Goal: Task Accomplishment & Management: Manage account settings

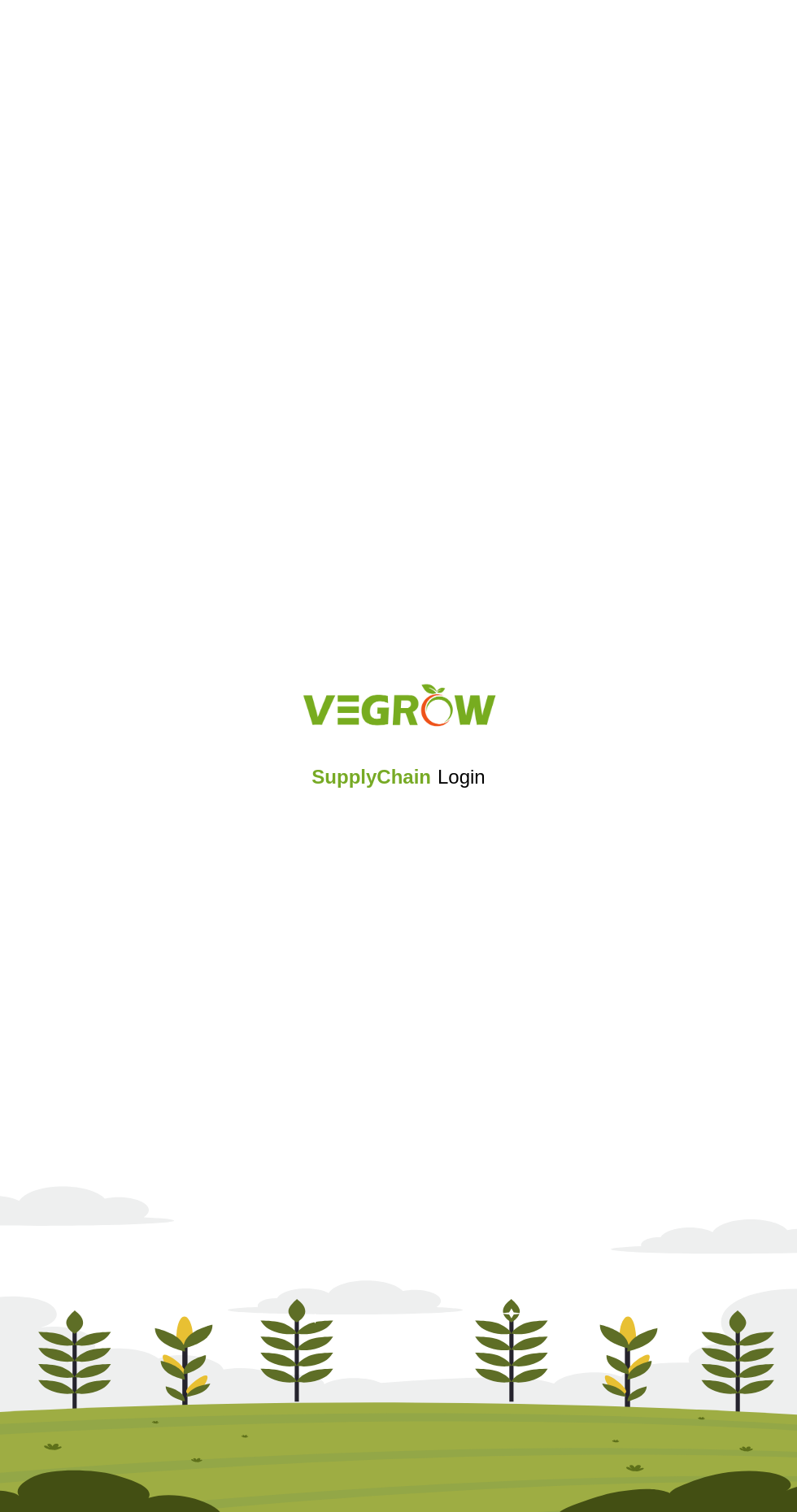
click at [403, 793] on div "SupplyChain Login" at bounding box center [398, 755] width 797 height 195
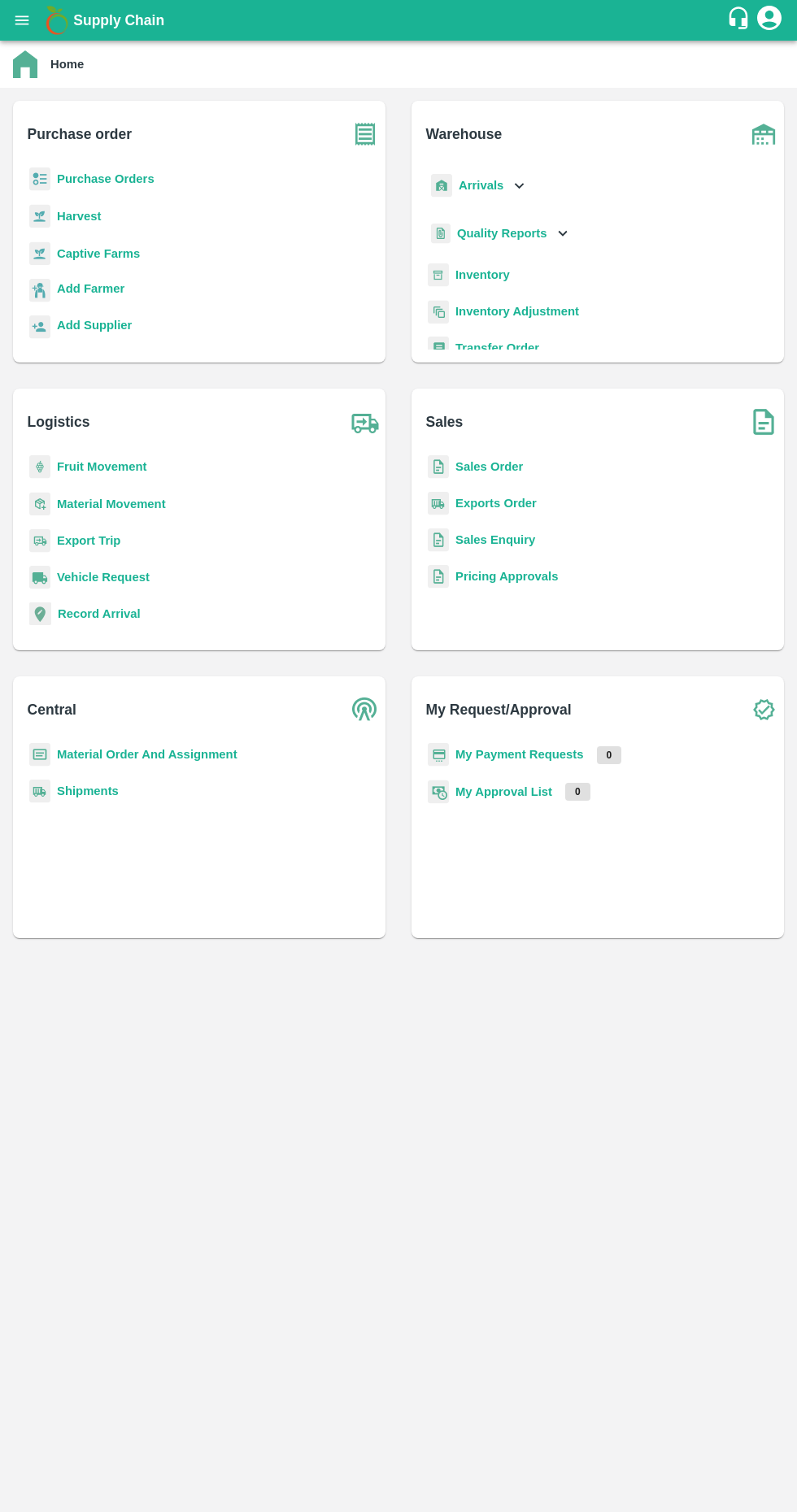
click at [139, 185] on b "Purchase Orders" at bounding box center [106, 179] width 98 height 13
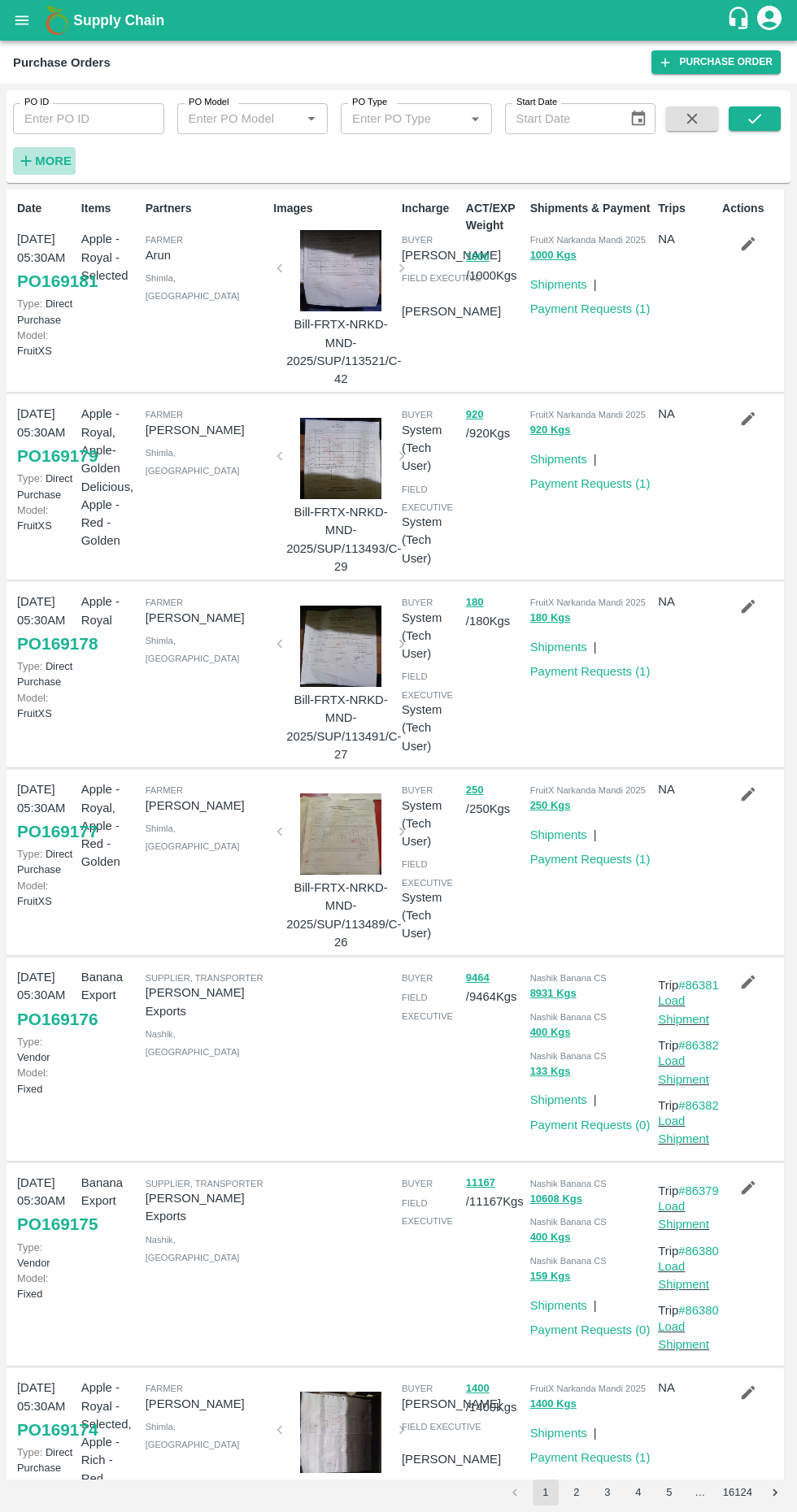
click at [56, 157] on strong "More" at bounding box center [54, 160] width 37 height 13
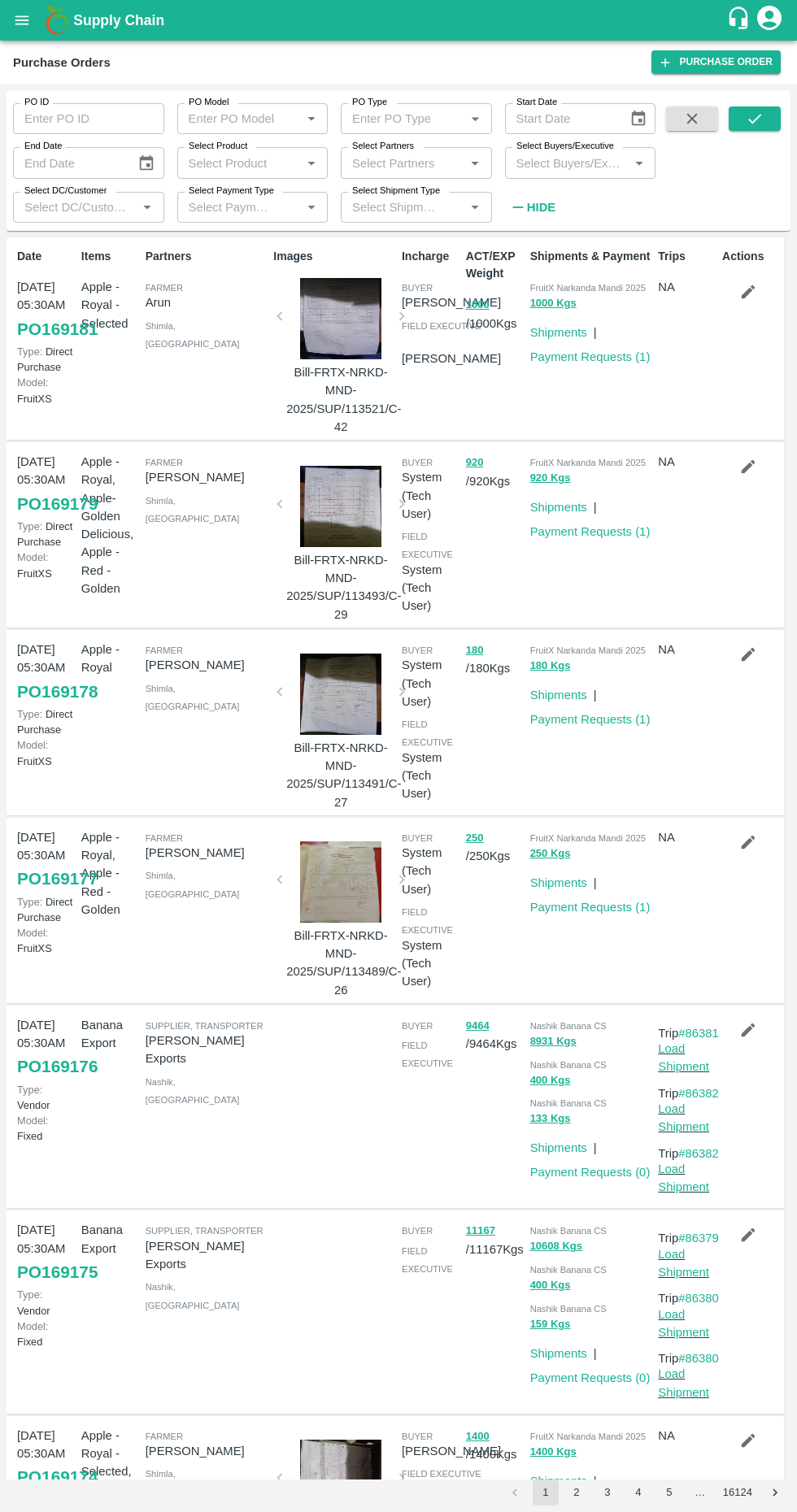
click at [436, 163] on input "Select Partners" at bounding box center [403, 163] width 115 height 21
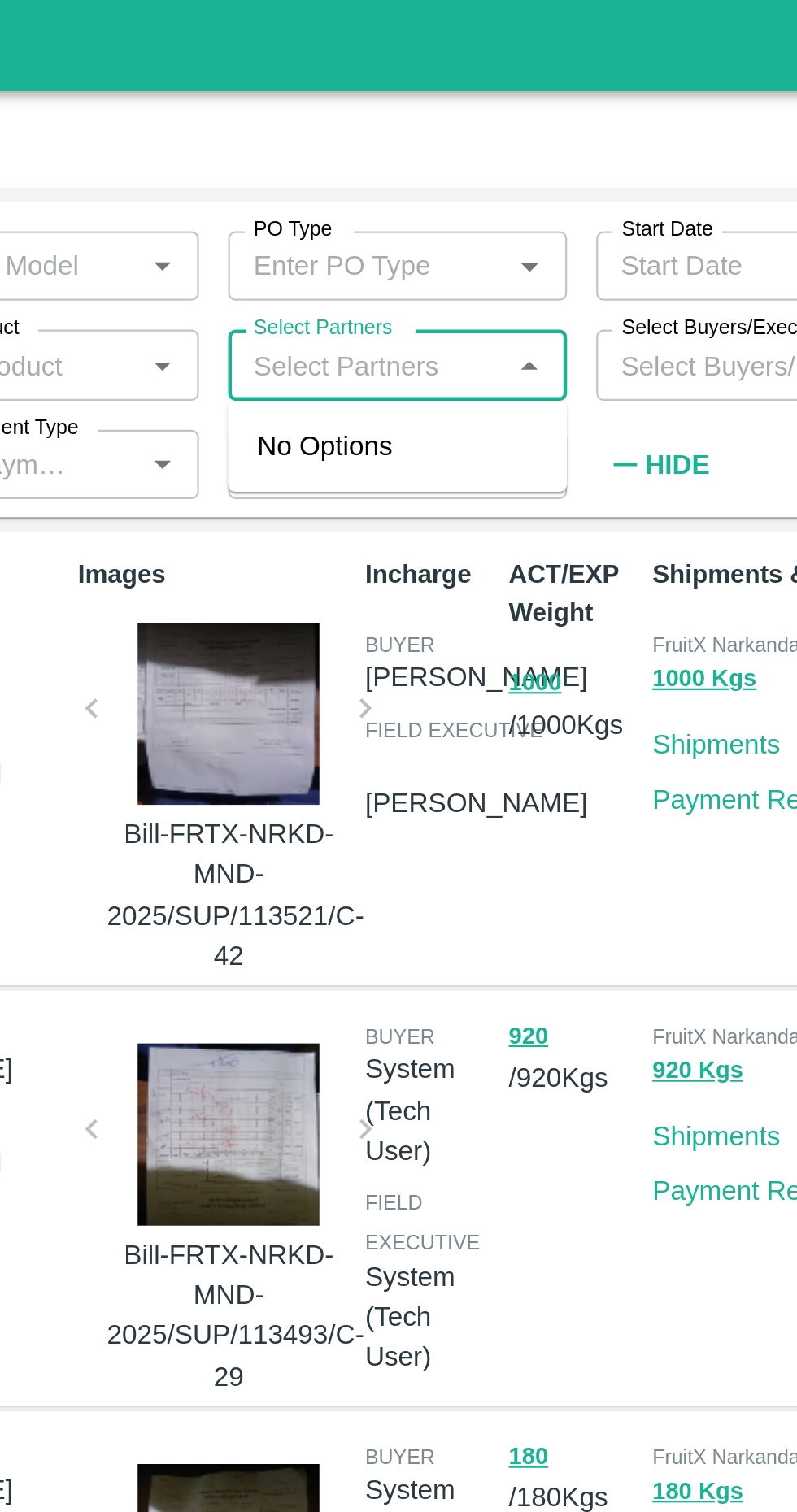
click at [421, 166] on input "Select Partners" at bounding box center [403, 163] width 115 height 21
paste input "7018194064"
type input "7018194064"
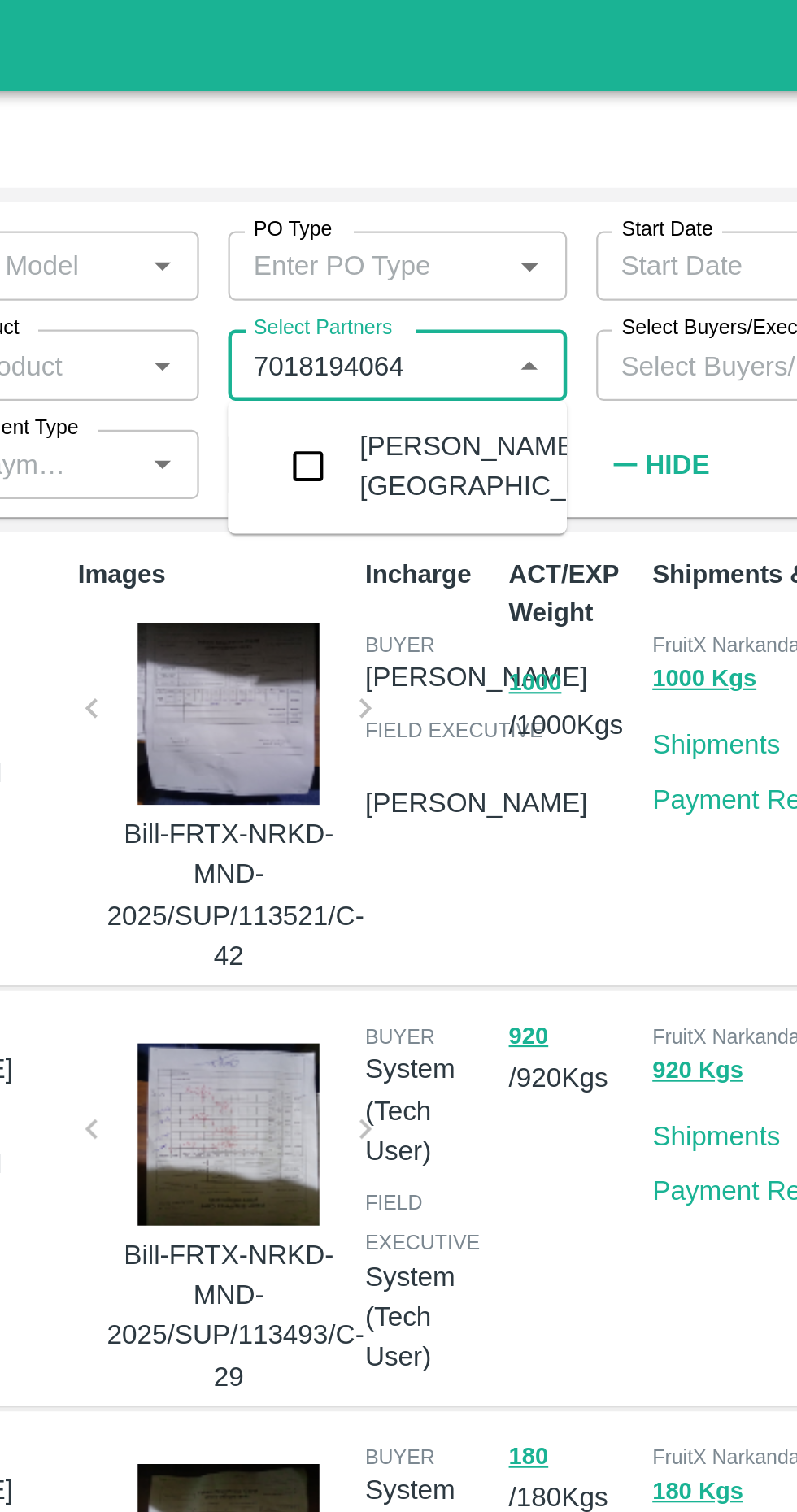
click at [384, 225] on input "checkbox" at bounding box center [376, 208] width 33 height 33
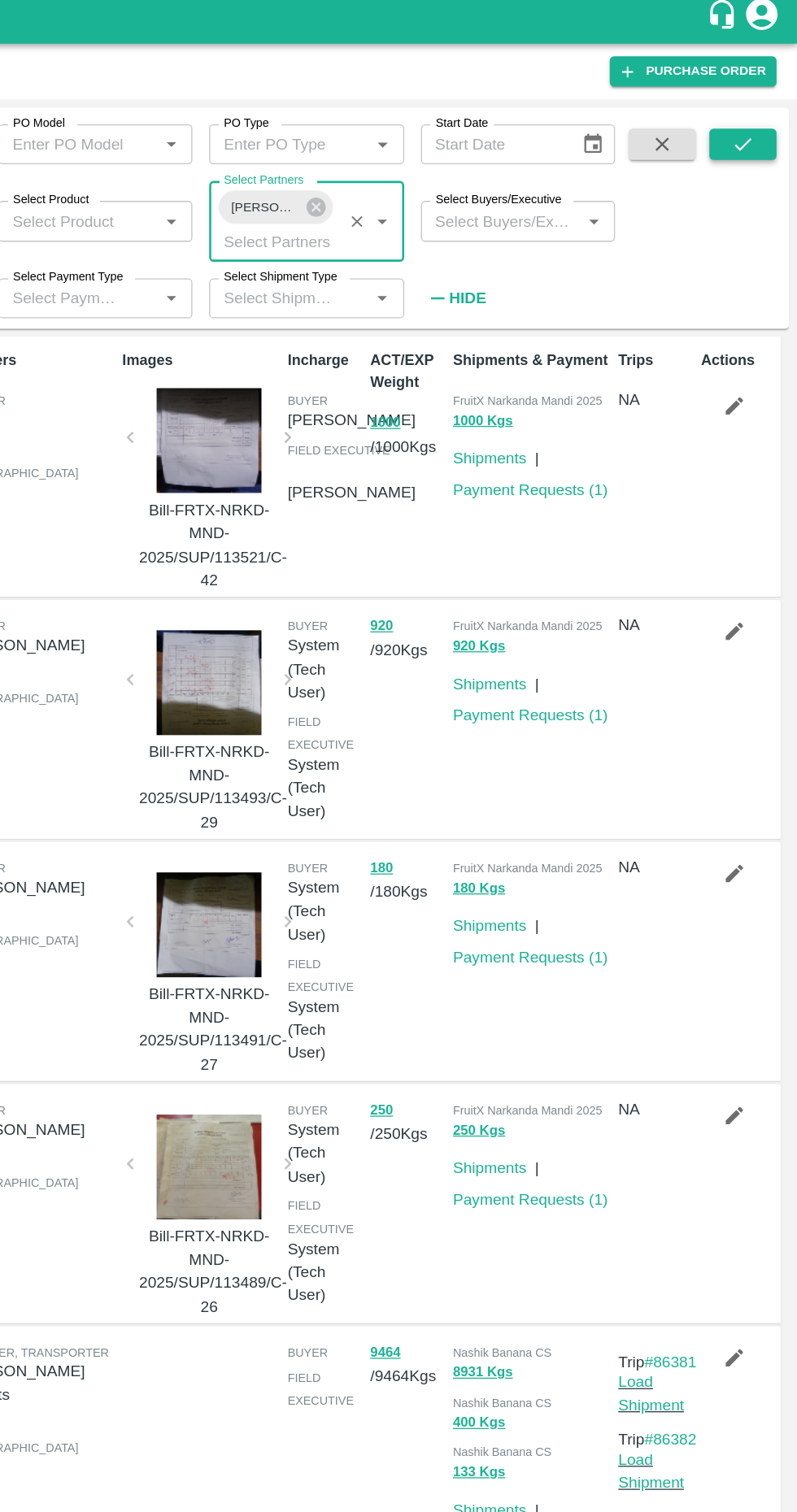
click at [756, 121] on icon "submit" at bounding box center [755, 119] width 18 height 18
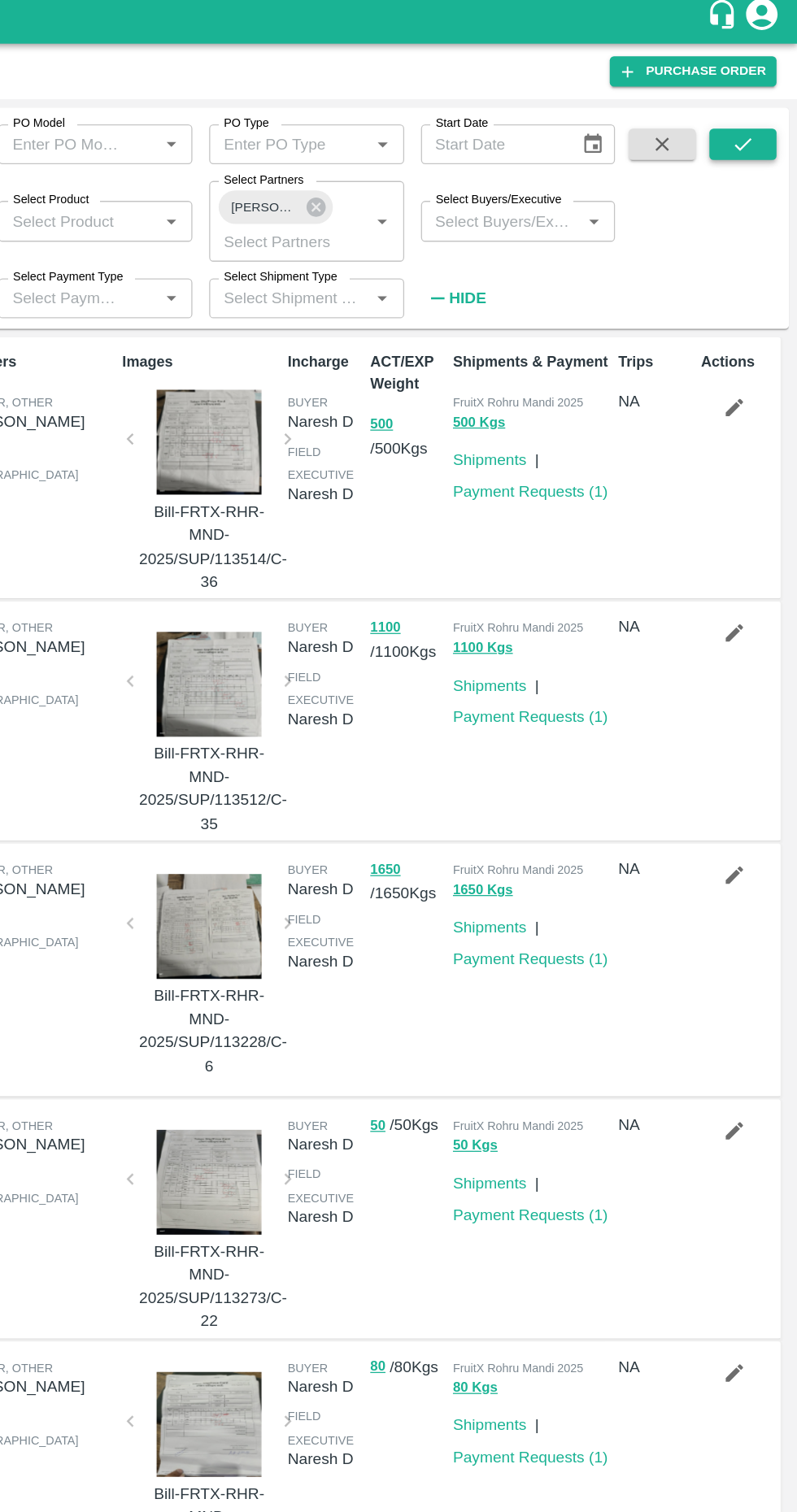
click at [755, 119] on icon "submit" at bounding box center [755, 119] width 18 height 18
click at [759, 116] on icon "submit" at bounding box center [755, 118] width 13 height 10
click at [755, 119] on icon "submit" at bounding box center [755, 119] width 18 height 18
click at [612, 394] on link "Payment Requests ( 1 )" at bounding box center [591, 388] width 121 height 13
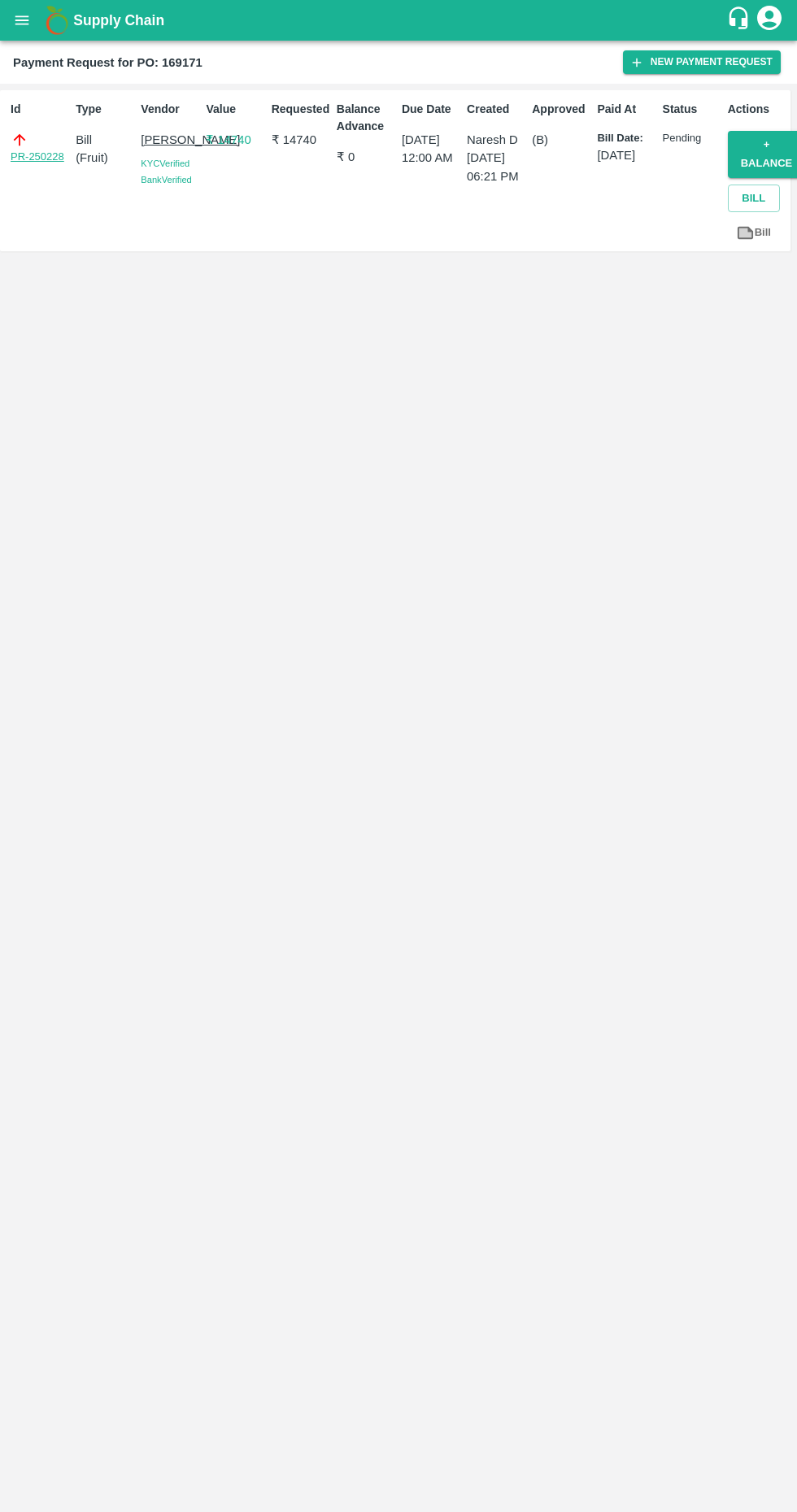
click at [49, 159] on link "PR-250228" at bounding box center [37, 157] width 54 height 16
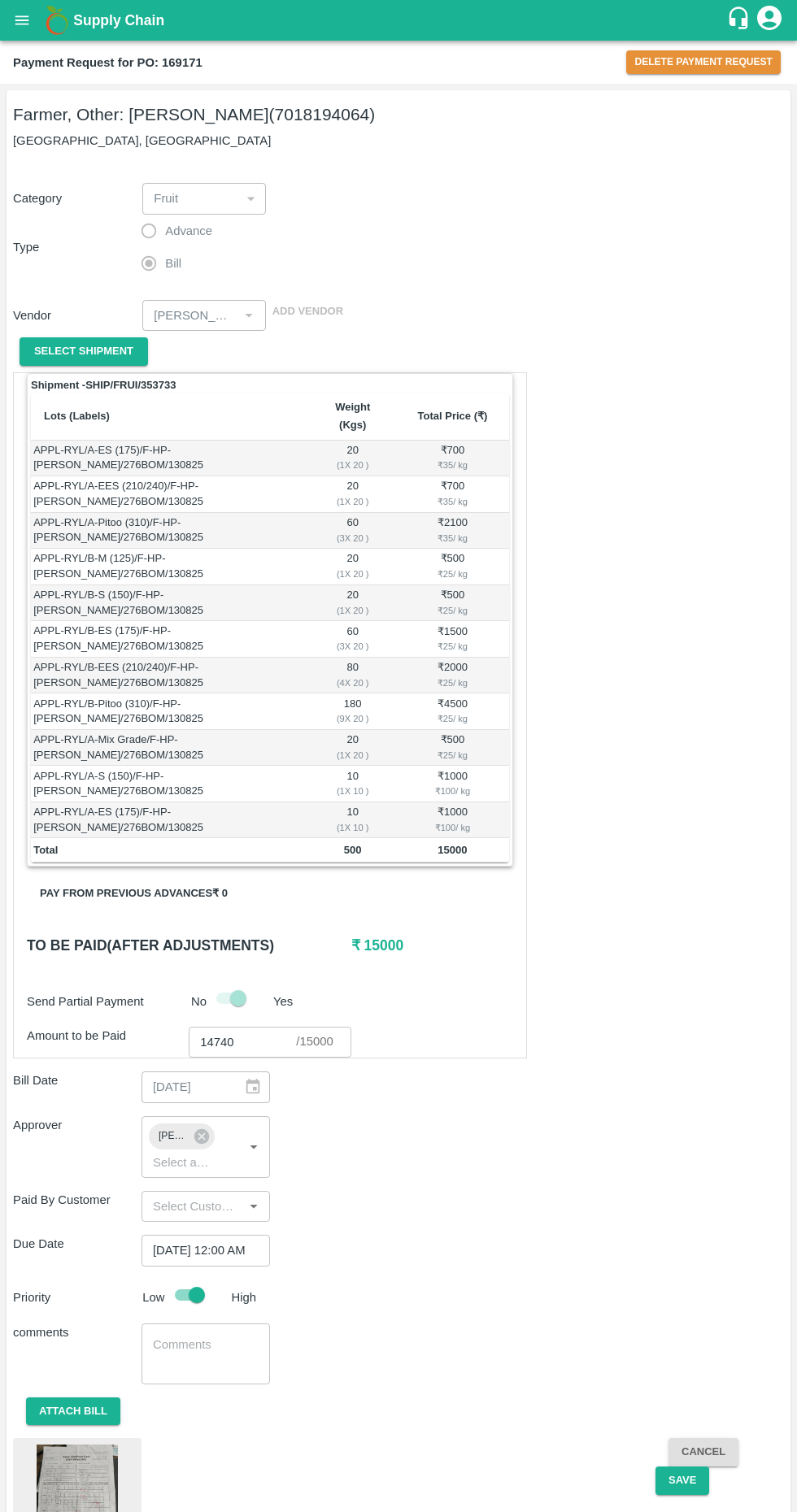
scroll to position [75, 0]
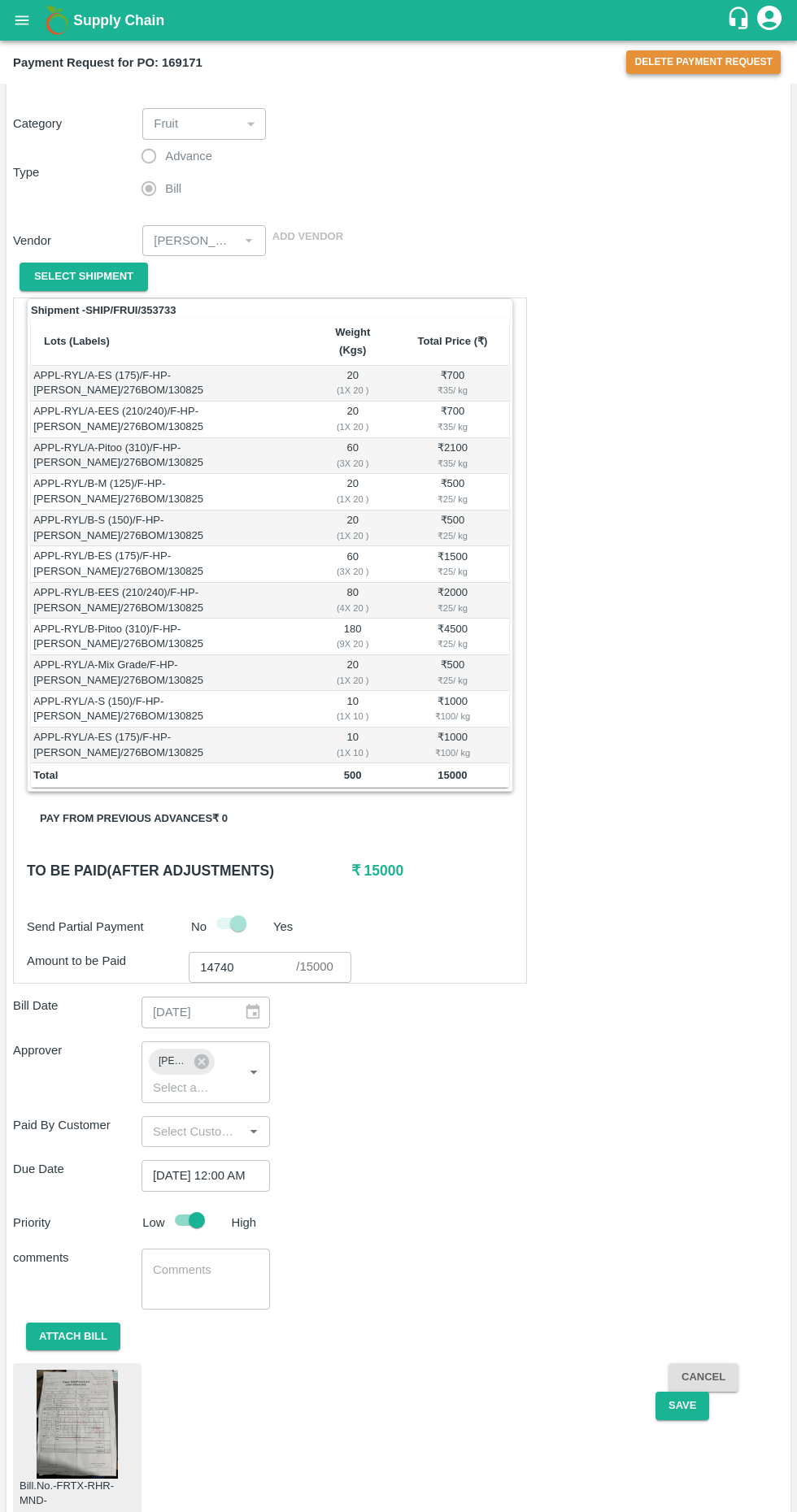
click at [741, 63] on button "Delete Payment Request" at bounding box center [703, 62] width 154 height 24
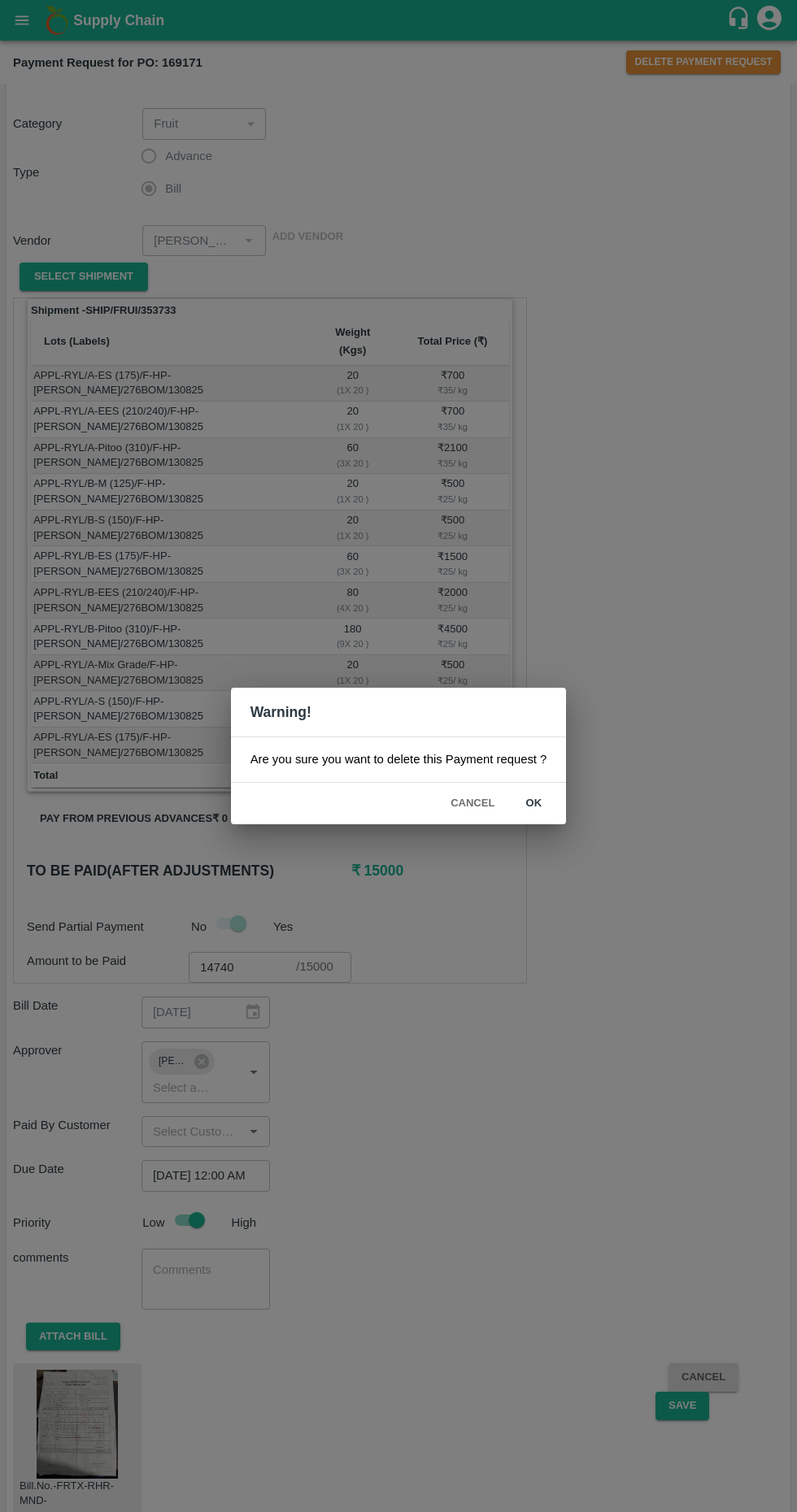
click at [532, 803] on button "ok" at bounding box center [533, 804] width 52 height 28
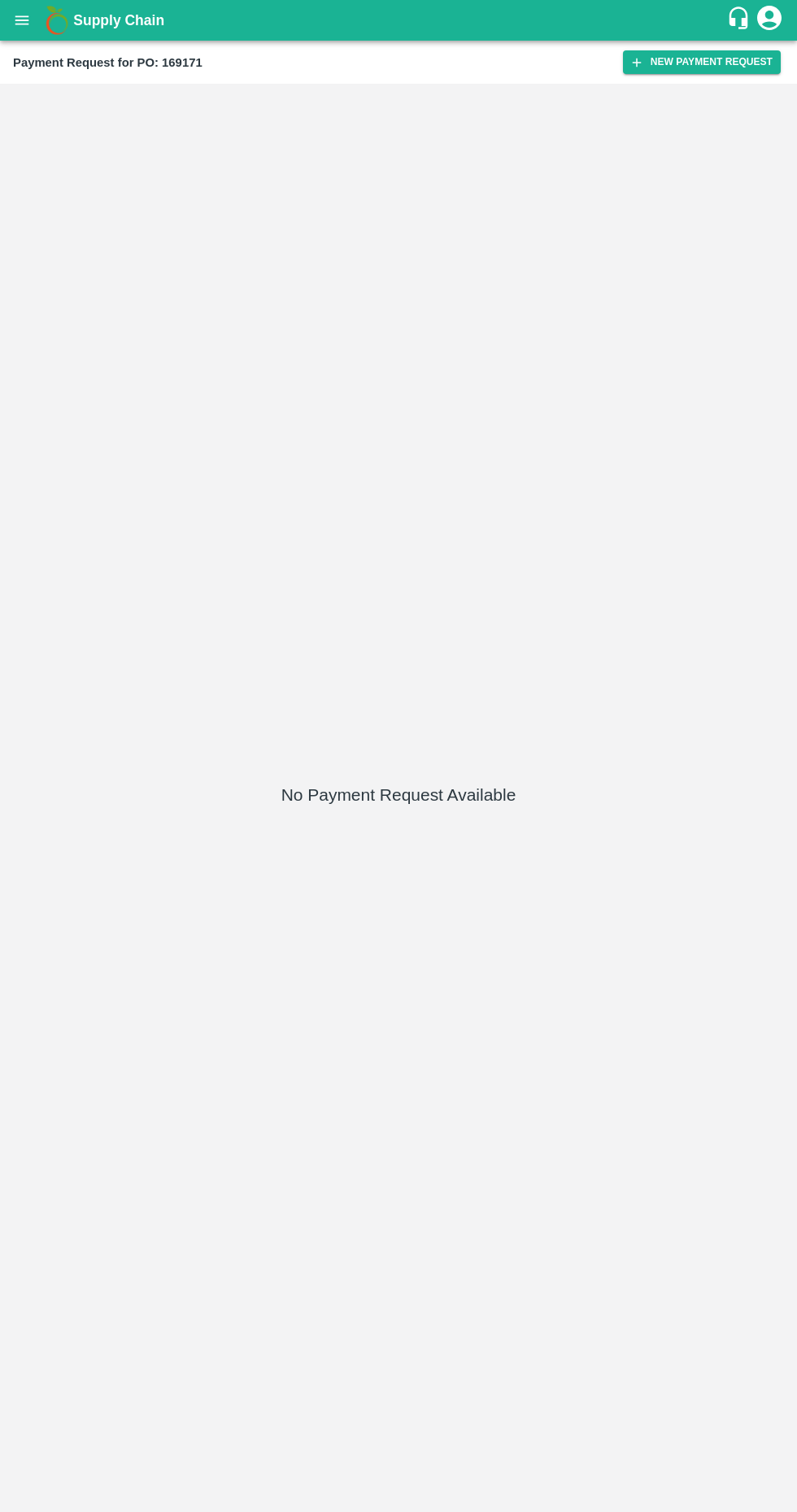
click at [30, 11] on icon "open drawer" at bounding box center [22, 20] width 18 height 18
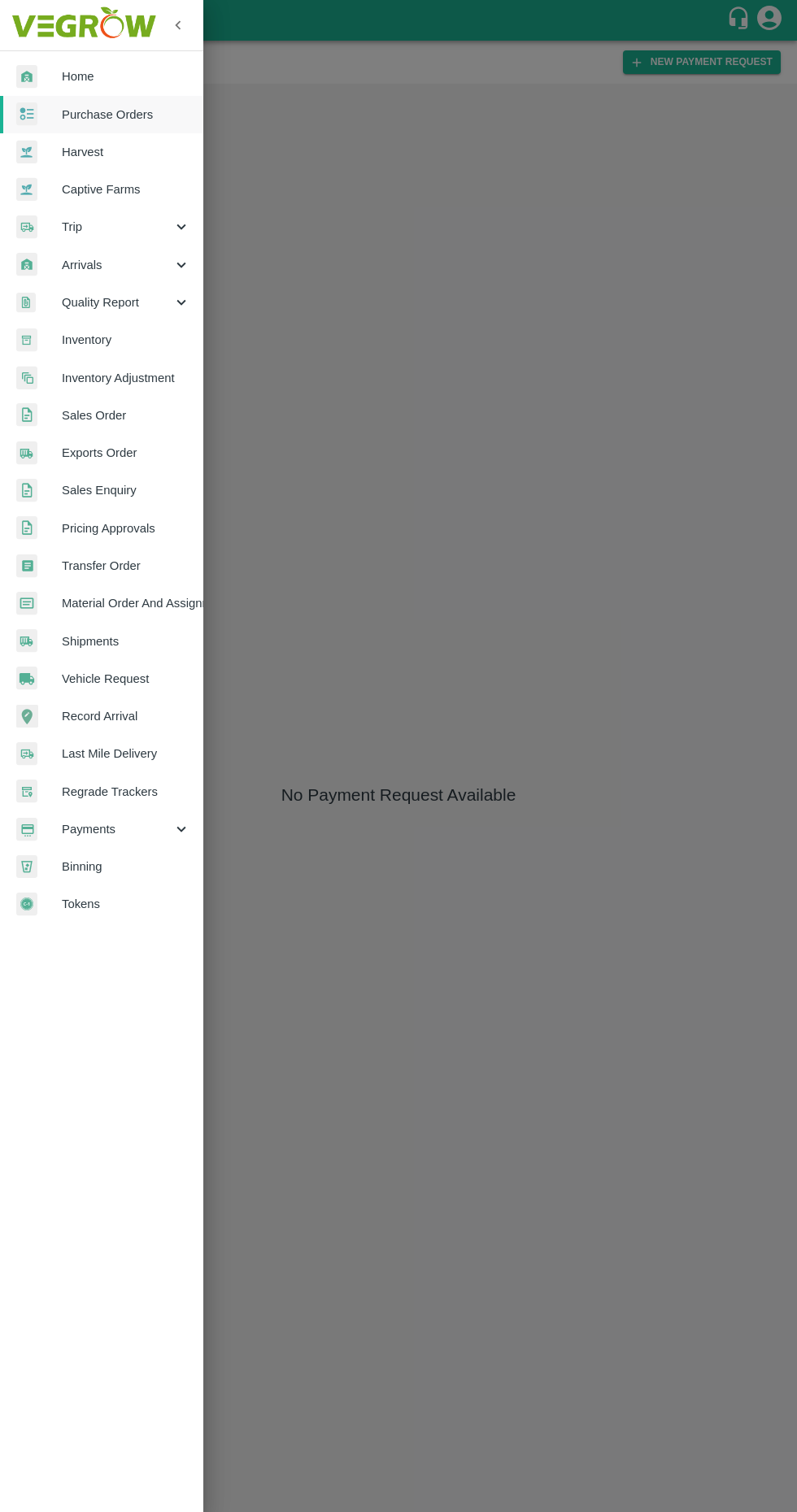
click at [123, 117] on span "Purchase Orders" at bounding box center [126, 115] width 129 height 18
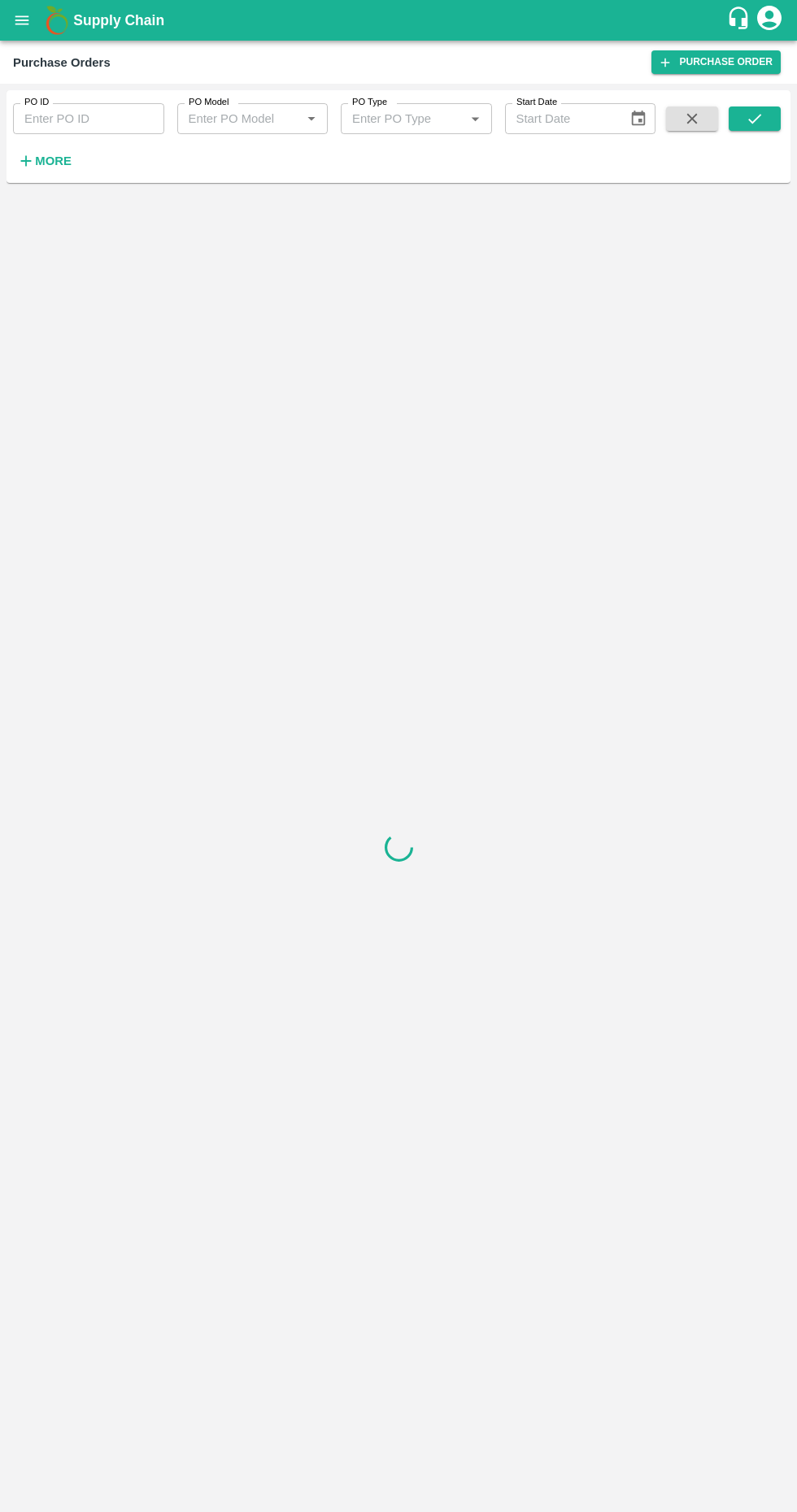
click at [60, 164] on strong "More" at bounding box center [54, 160] width 37 height 13
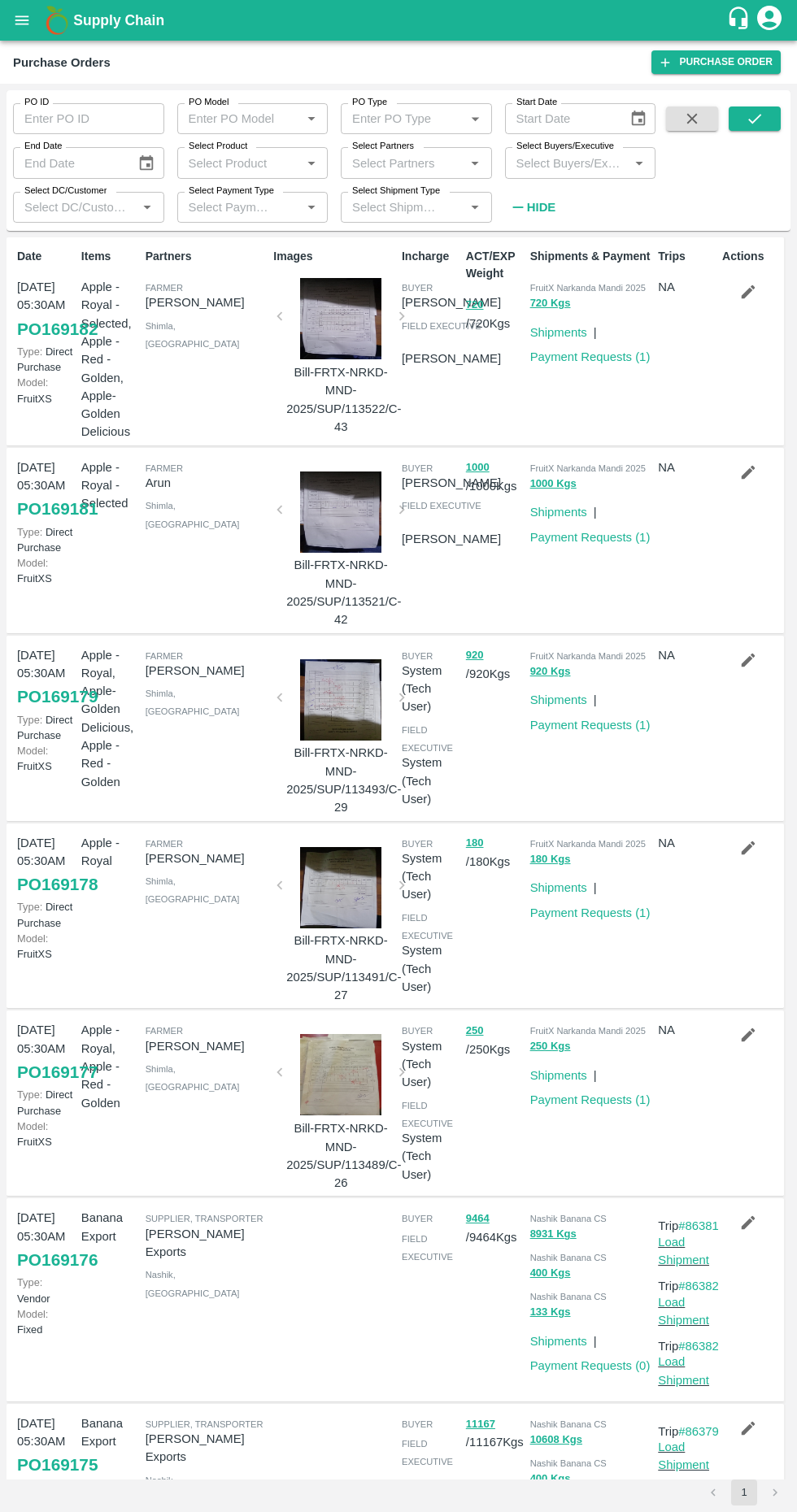
click at [450, 162] on input "Select Partners" at bounding box center [403, 163] width 115 height 21
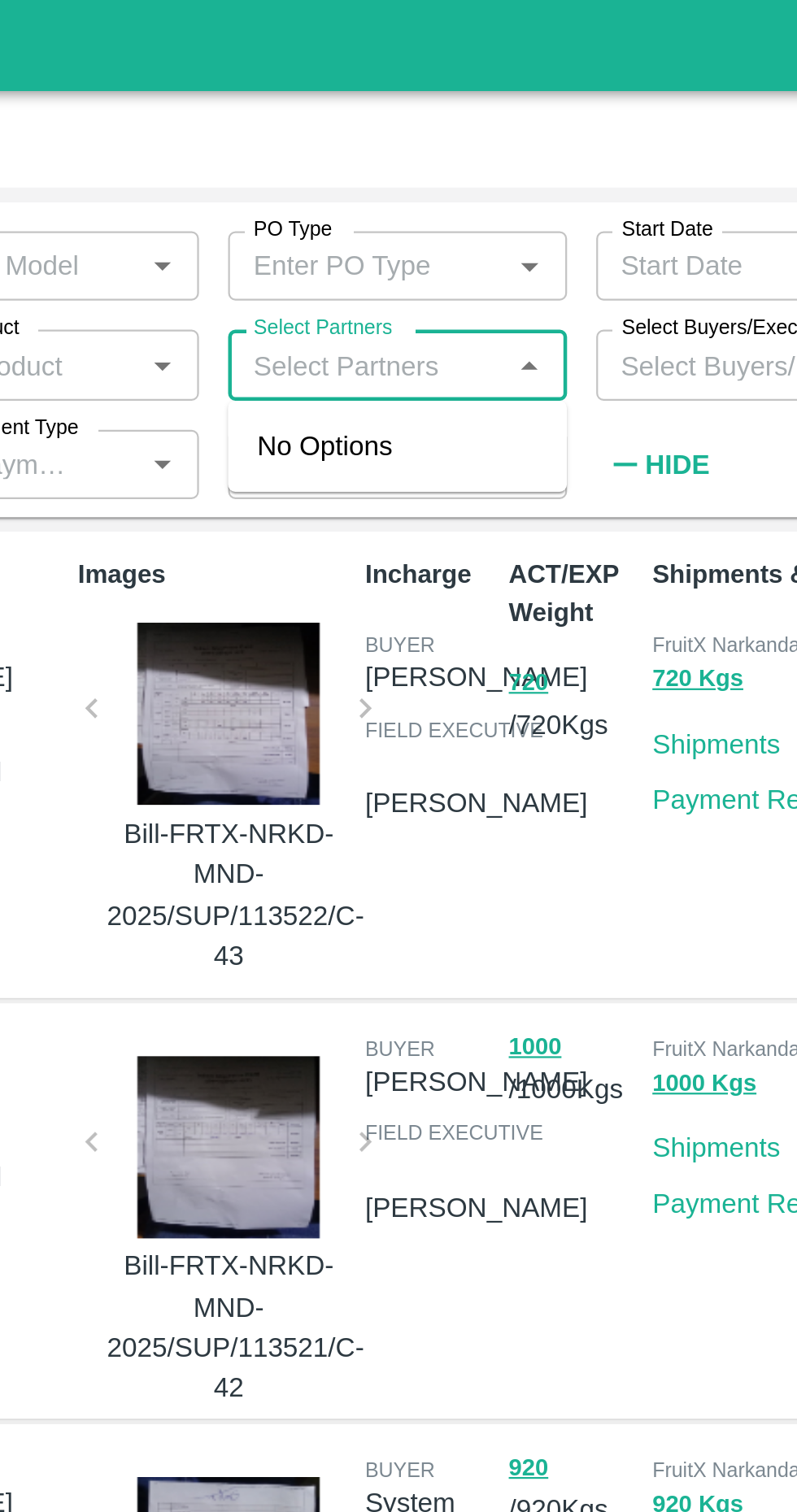
click at [404, 163] on input "Select Partners" at bounding box center [403, 163] width 115 height 21
paste input "7018194064"
type input "7018194064"
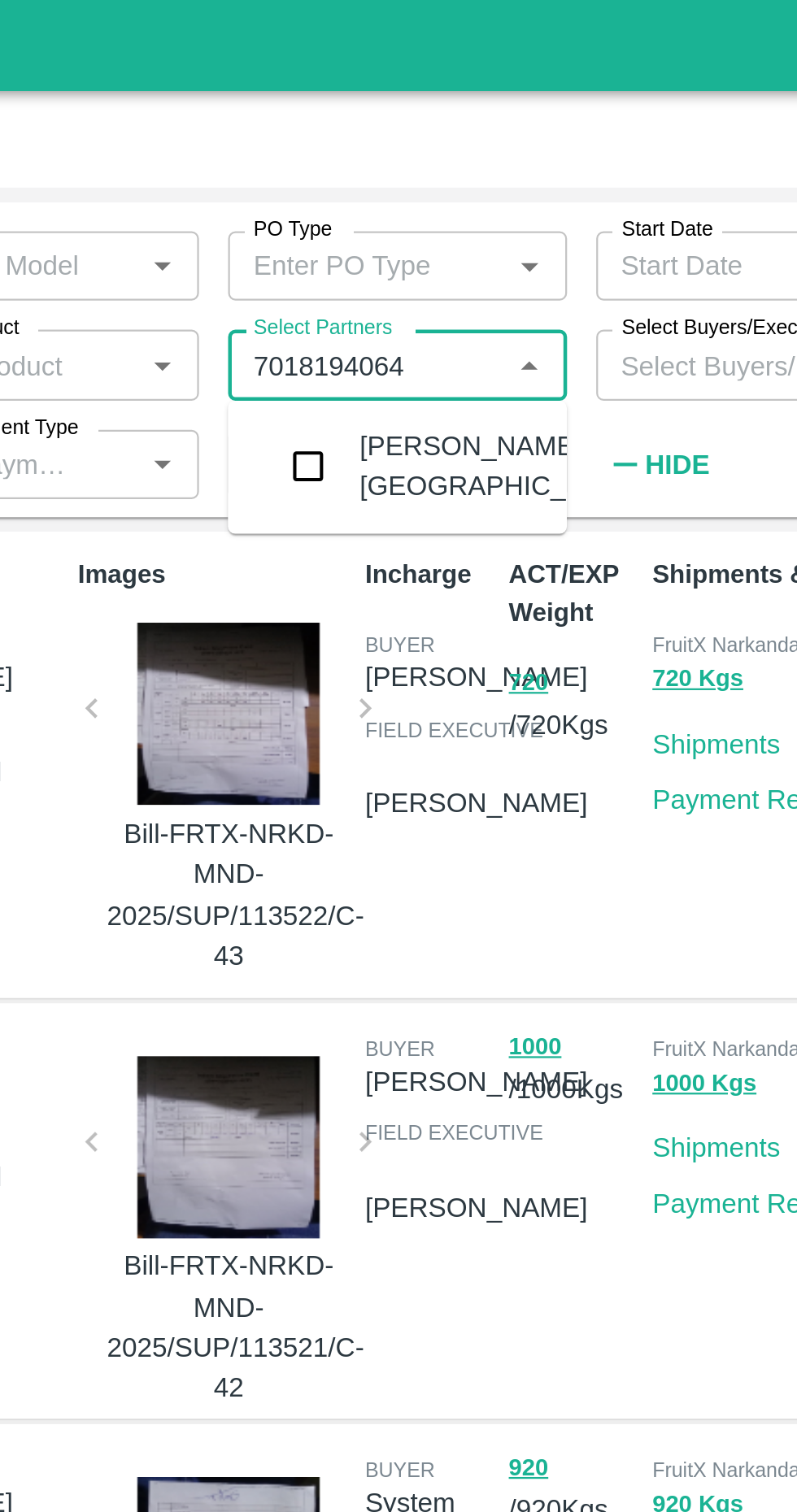
click at [369, 225] on input "checkbox" at bounding box center [376, 208] width 33 height 33
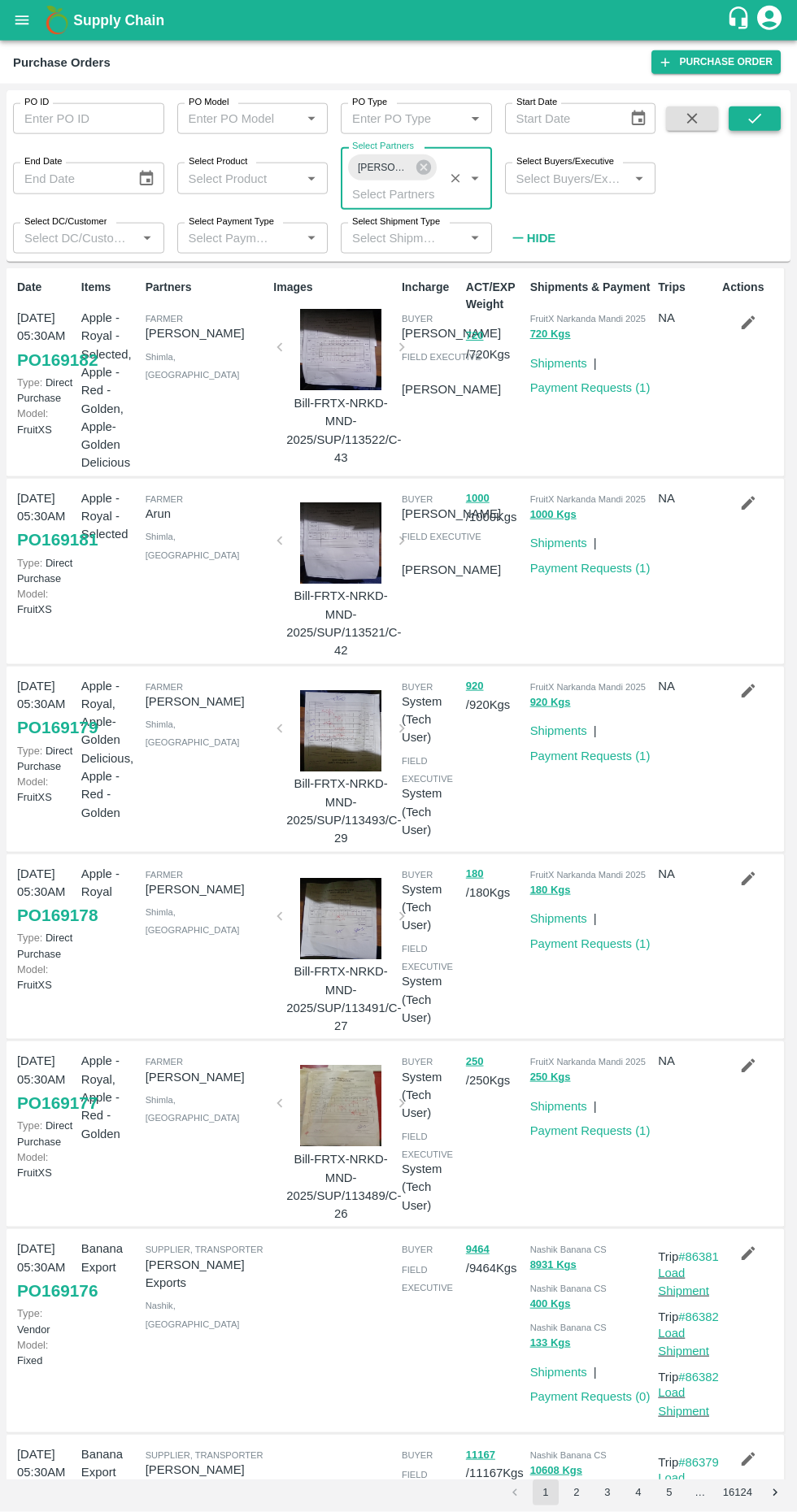
click at [755, 119] on icon "submit" at bounding box center [755, 119] width 18 height 18
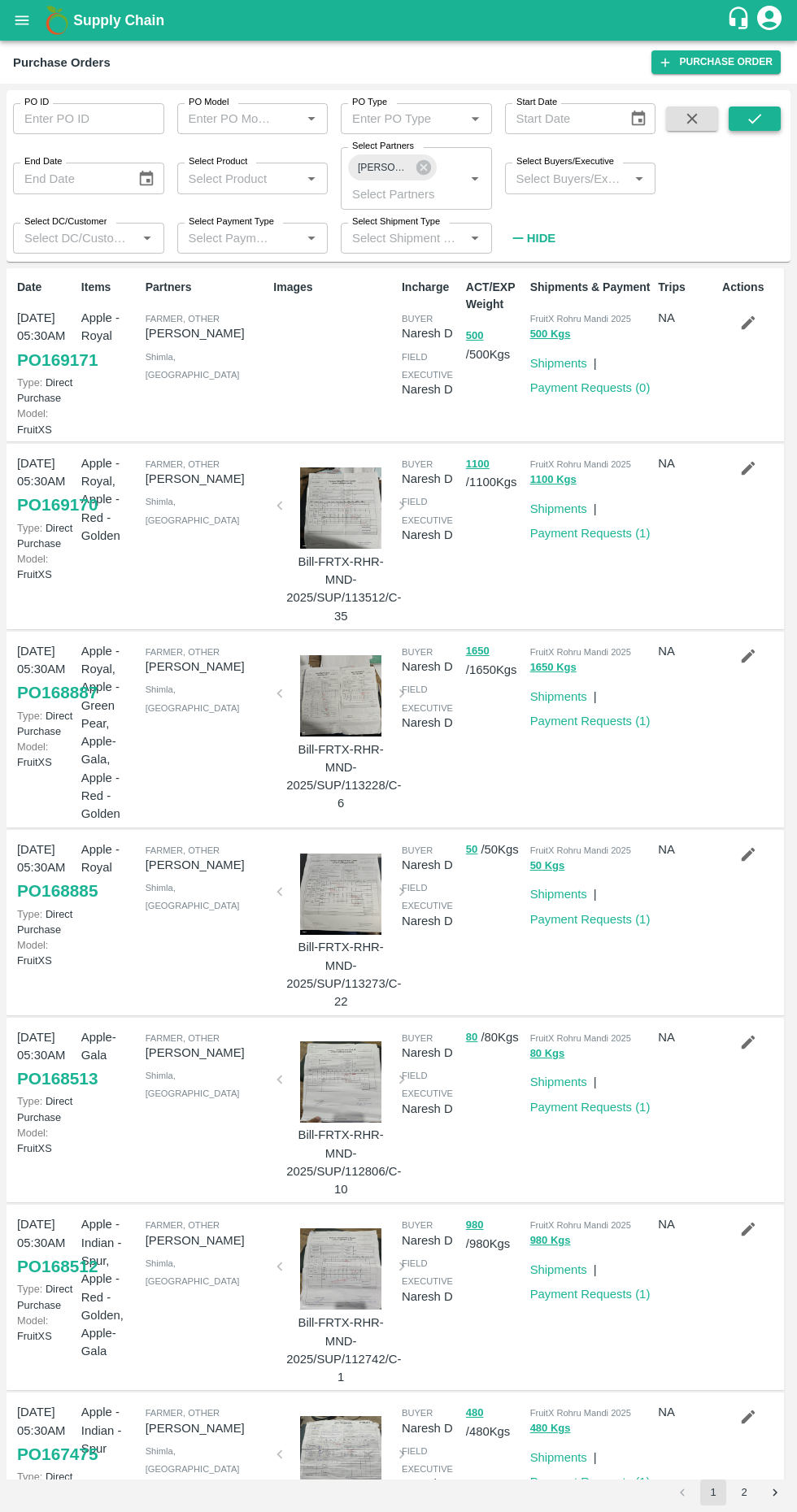
click at [749, 120] on icon "submit" at bounding box center [755, 118] width 13 height 10
click at [741, 321] on icon "button" at bounding box center [749, 322] width 18 height 18
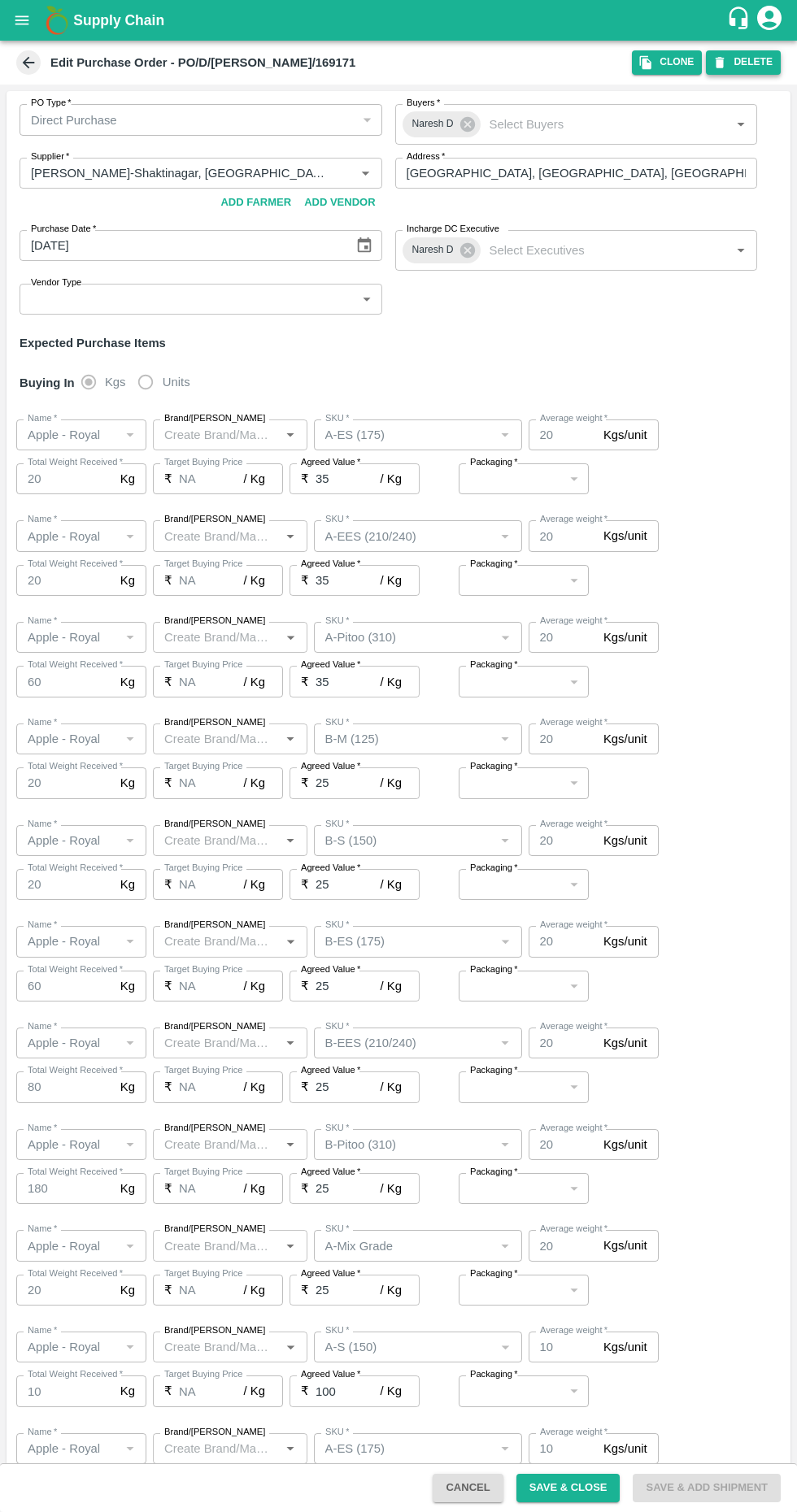
click at [750, 63] on button "DELETE" at bounding box center [743, 62] width 75 height 24
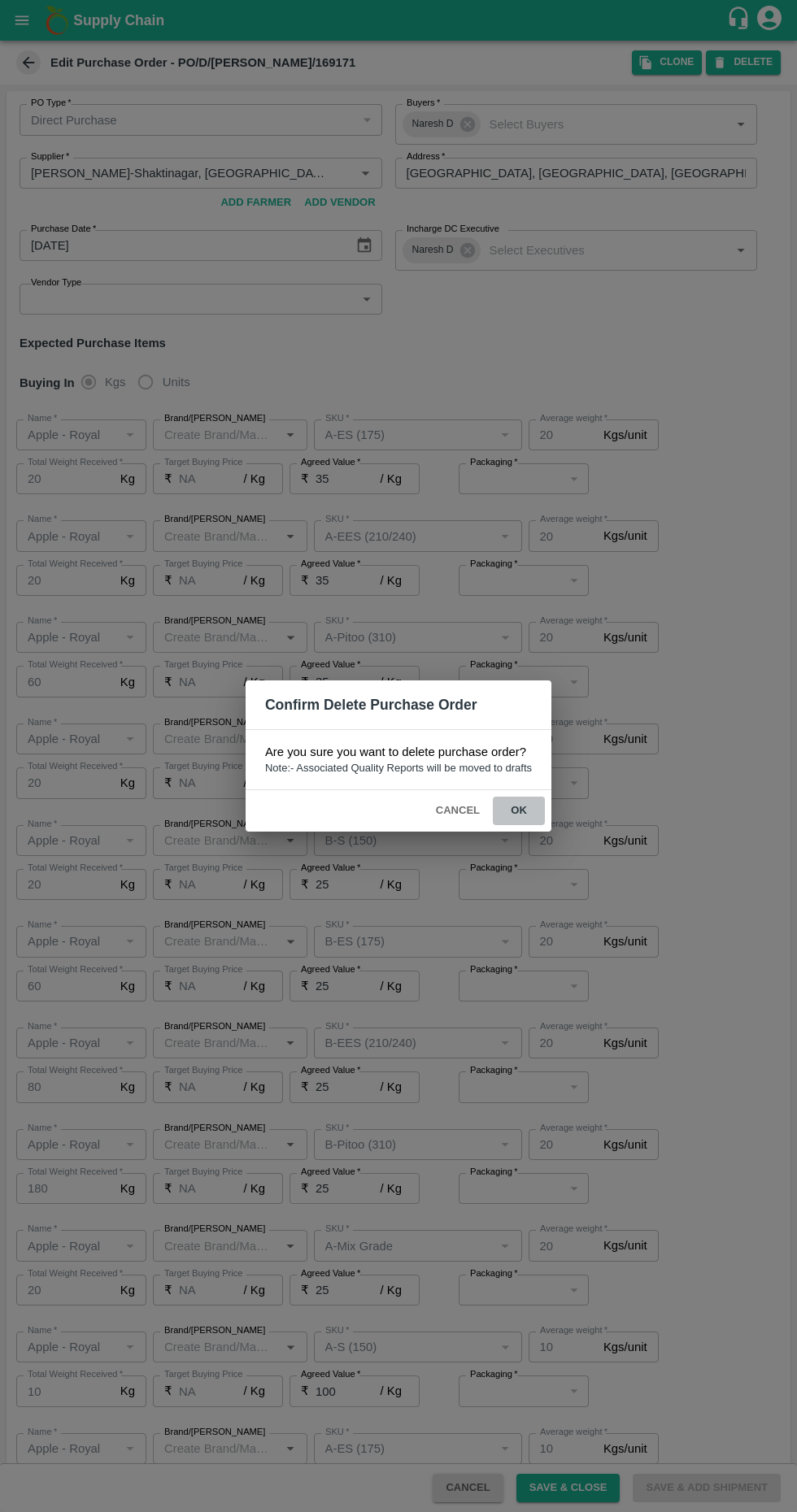
click at [519, 811] on button "ok" at bounding box center [518, 811] width 52 height 28
